Goal: Information Seeking & Learning: Check status

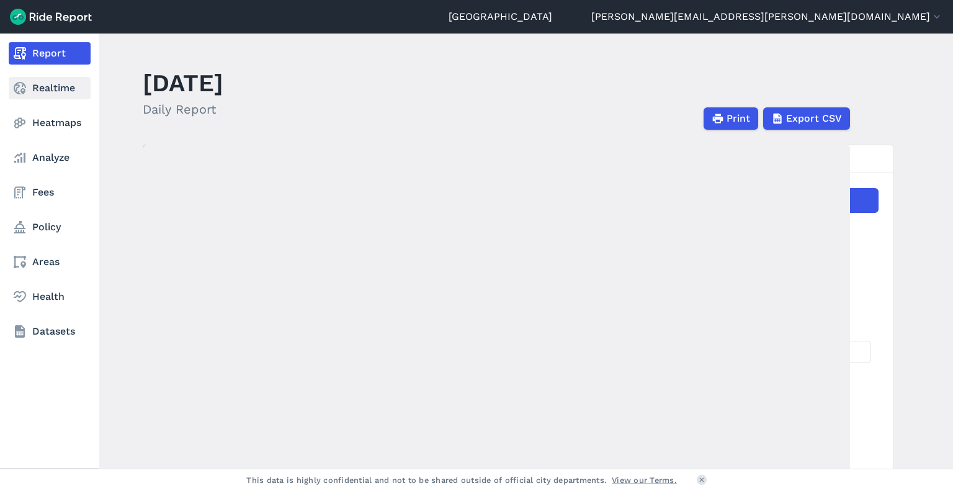
click at [55, 91] on link "Realtime" at bounding box center [50, 88] width 82 height 22
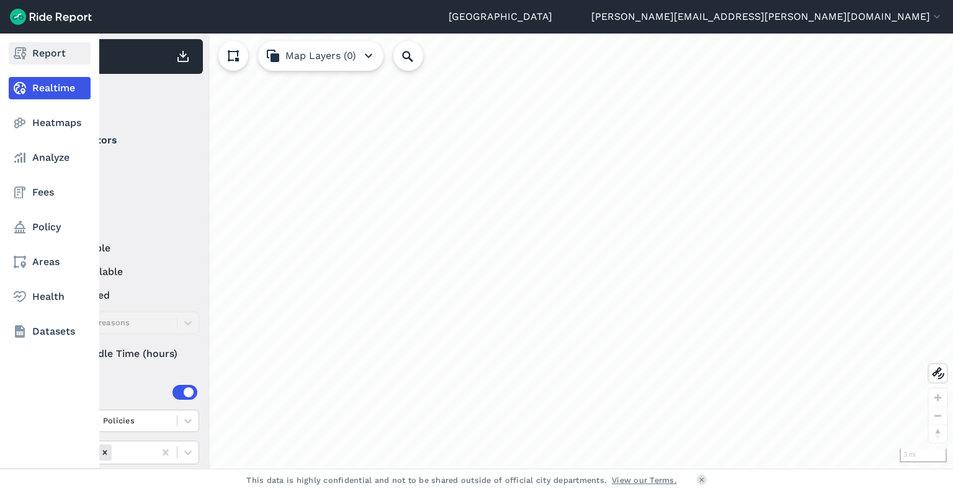
click at [50, 54] on link "Report" at bounding box center [50, 53] width 82 height 22
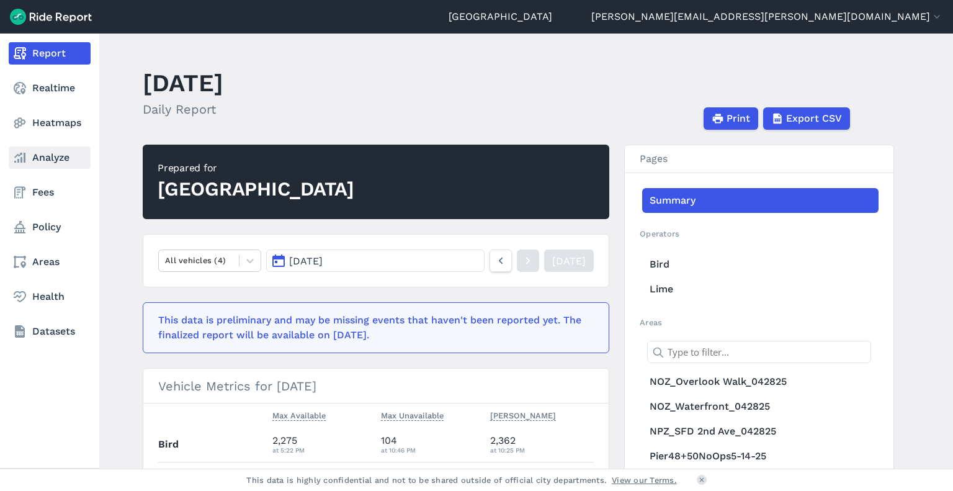
click at [42, 153] on link "Analyze" at bounding box center [50, 157] width 82 height 22
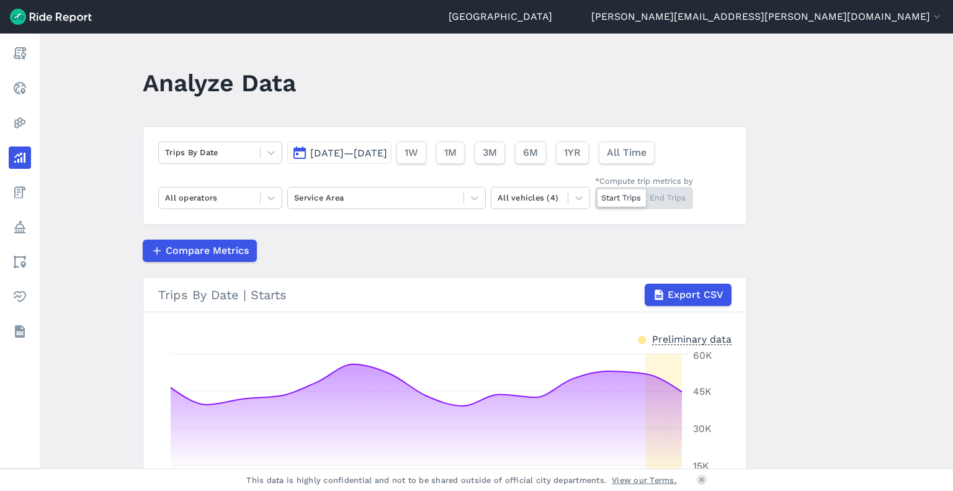
click at [313, 152] on span "[DATE]—[DATE]" at bounding box center [348, 153] width 77 height 12
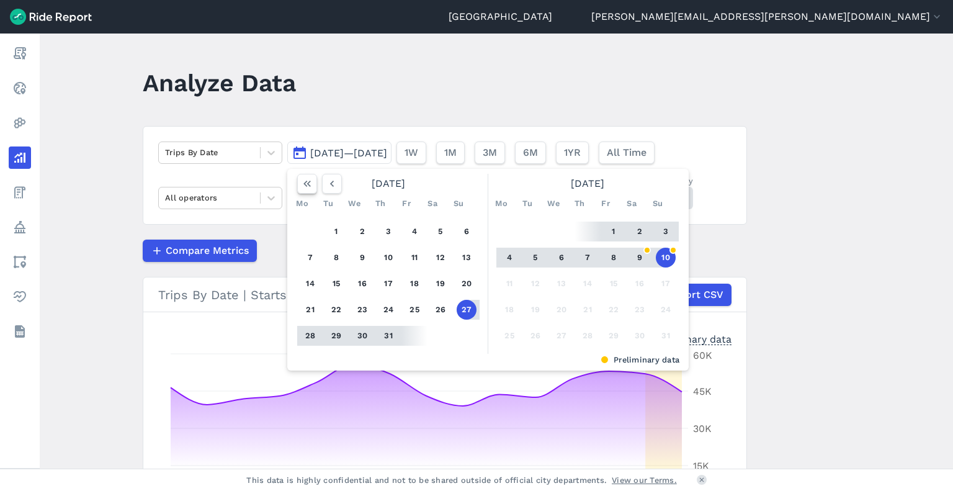
click at [306, 186] on icon "button" at bounding box center [307, 183] width 12 height 12
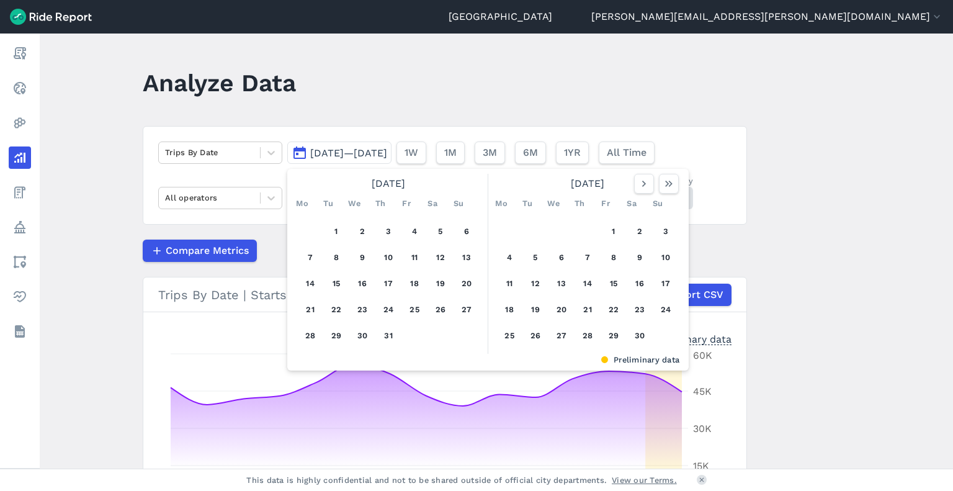
click at [354, 153] on span "[DATE]—[DATE]" at bounding box center [348, 153] width 77 height 12
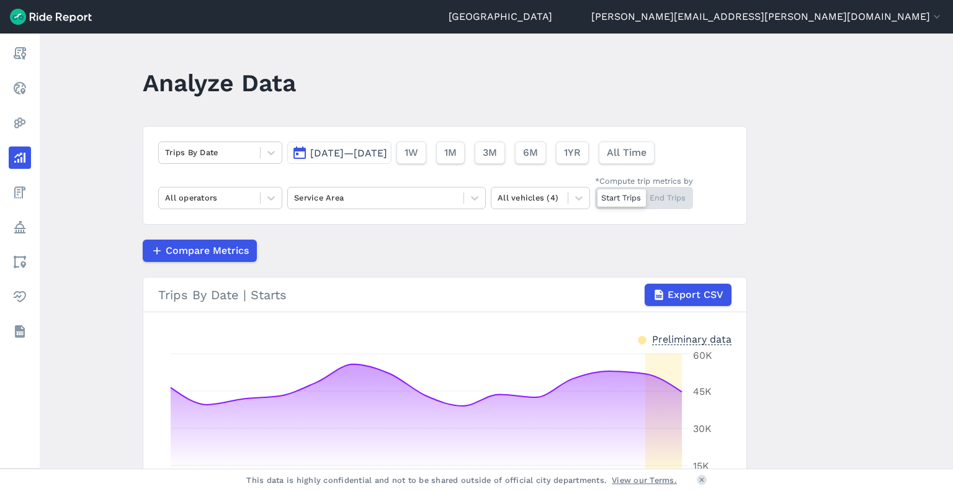
click at [354, 153] on span "[DATE]—[DATE]" at bounding box center [348, 153] width 77 height 12
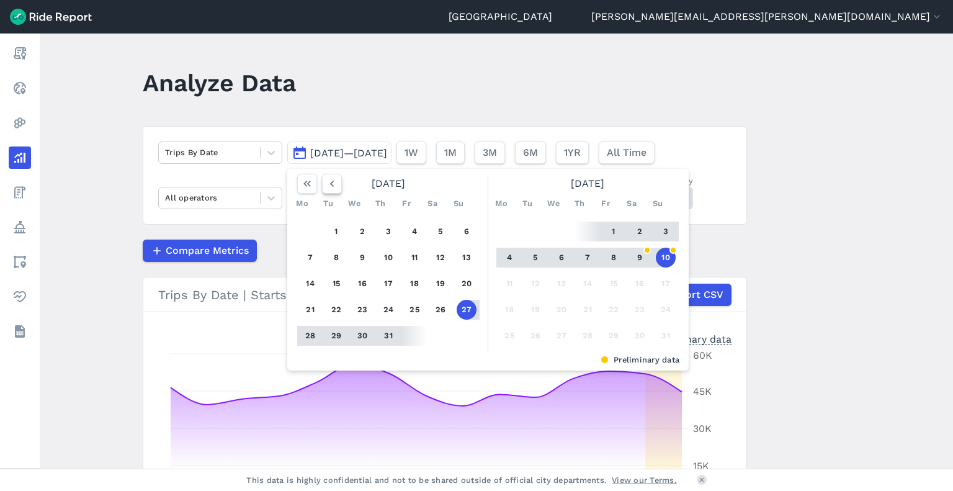
click at [330, 183] on use "button" at bounding box center [332, 184] width 4 height 6
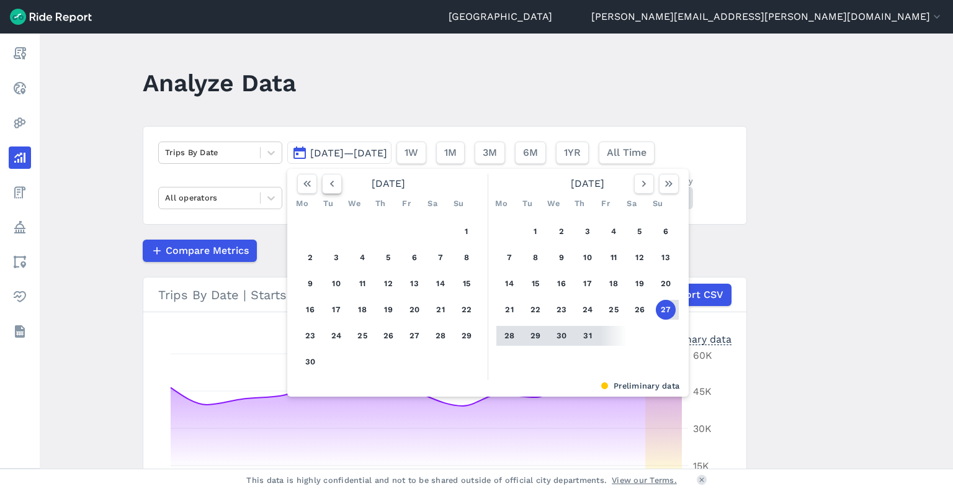
click at [330, 183] on use "button" at bounding box center [332, 184] width 4 height 6
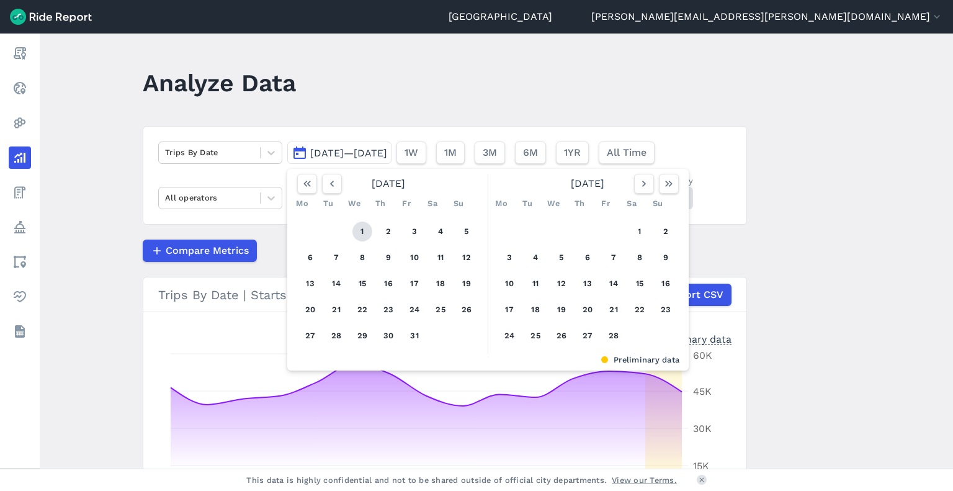
click at [358, 230] on button "1" at bounding box center [362, 232] width 20 height 20
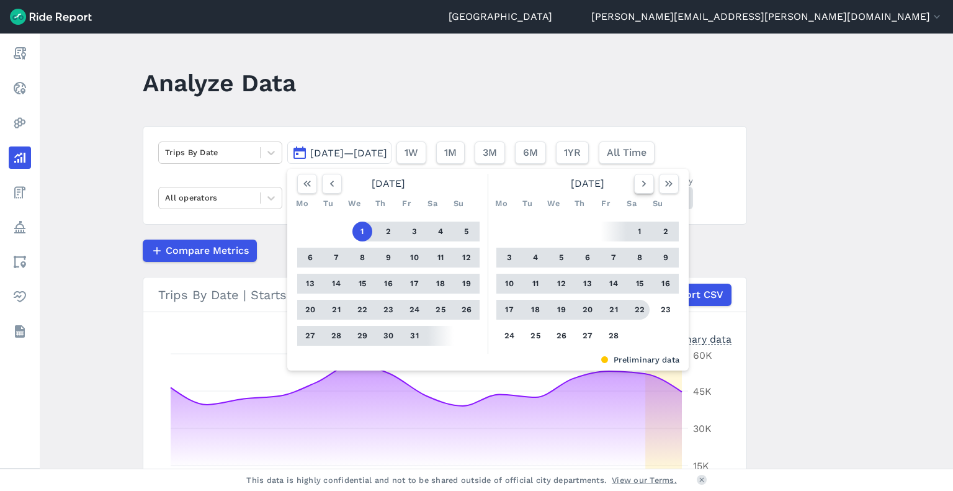
click at [640, 189] on icon "button" at bounding box center [644, 183] width 12 height 12
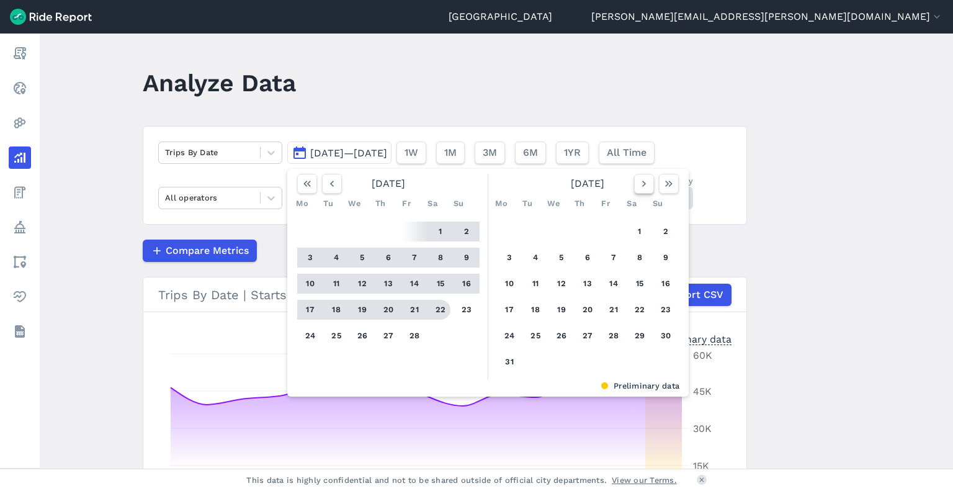
click at [640, 189] on icon "button" at bounding box center [644, 183] width 12 height 12
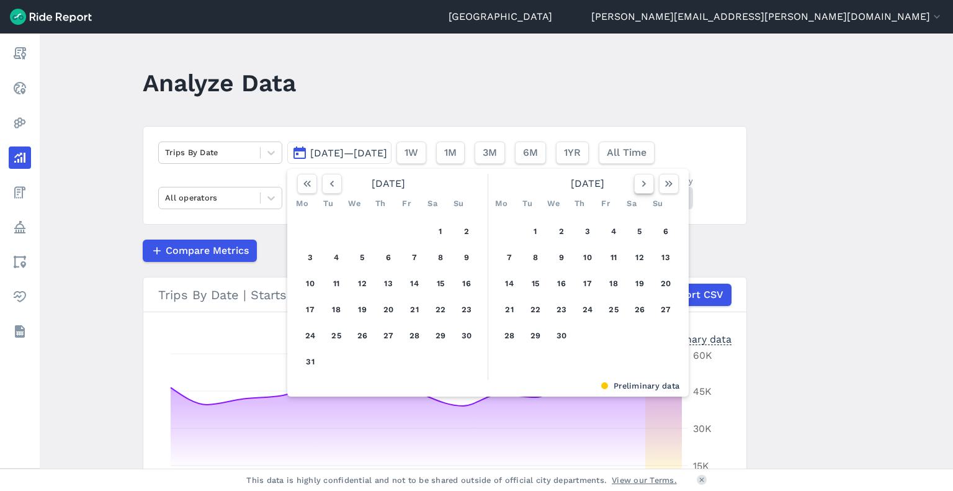
click at [640, 189] on icon "button" at bounding box center [644, 183] width 12 height 12
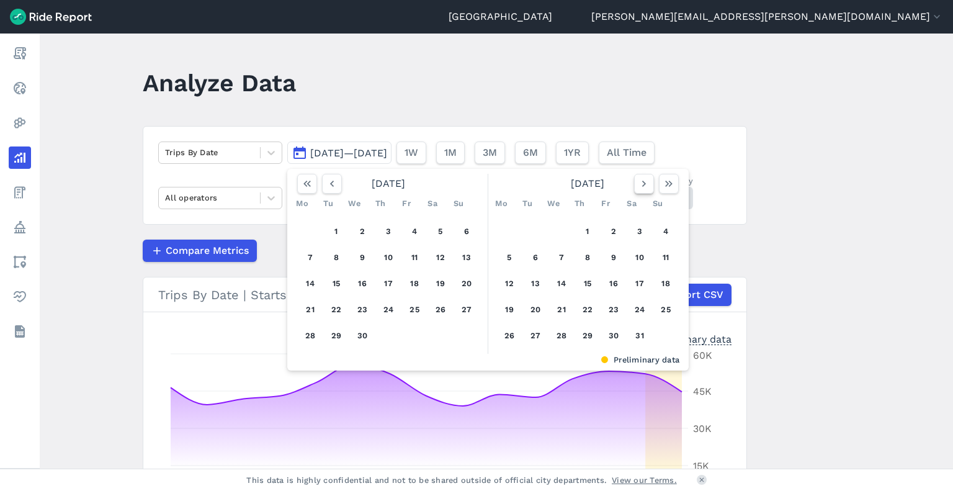
click at [640, 189] on icon "button" at bounding box center [644, 183] width 12 height 12
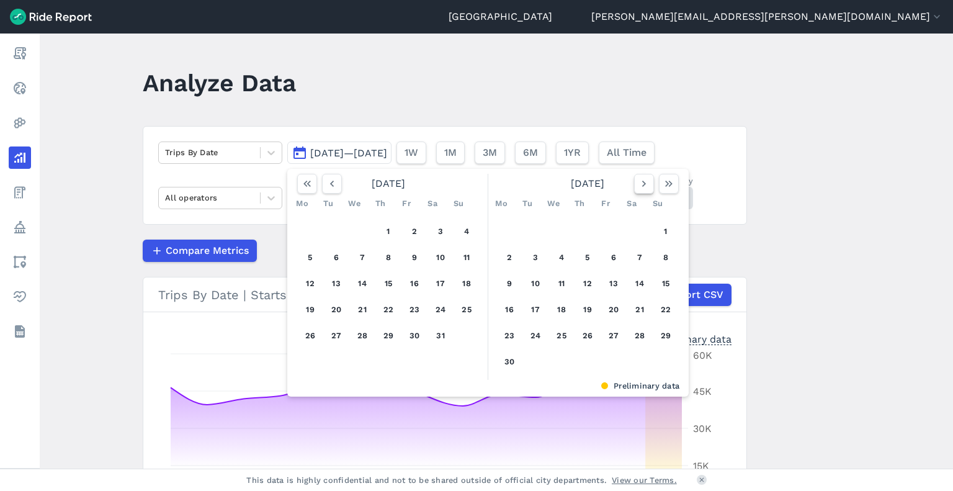
click at [640, 189] on icon "button" at bounding box center [644, 183] width 12 height 12
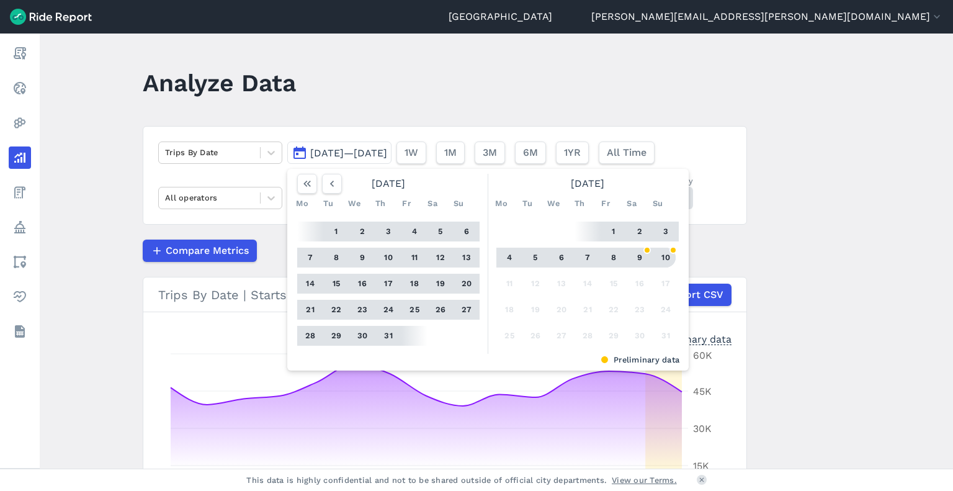
click at [663, 259] on button "10" at bounding box center [666, 258] width 20 height 20
